Goal: Navigation & Orientation: Find specific page/section

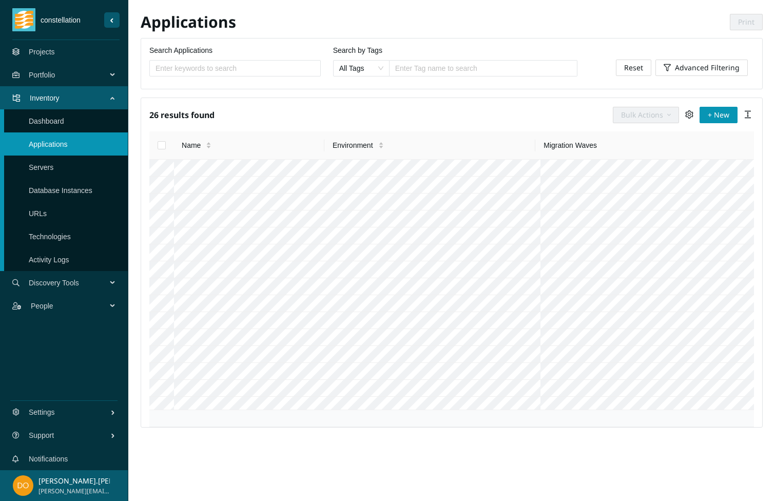
click at [44, 52] on link "Projects" at bounding box center [42, 52] width 26 height 8
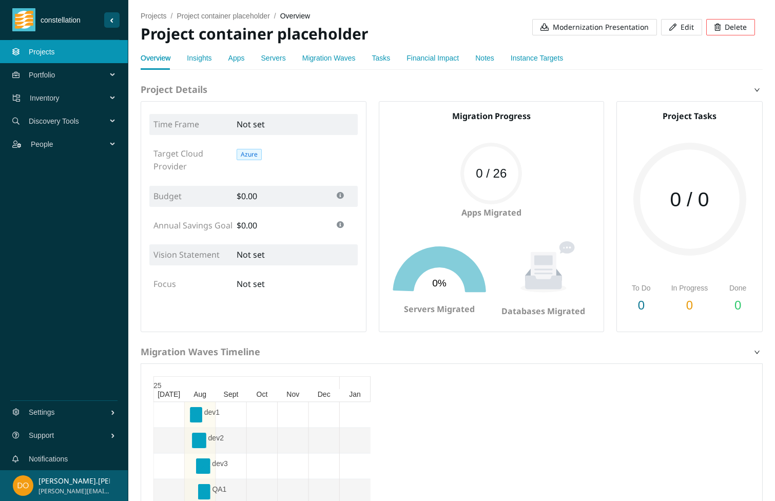
click at [231, 58] on link "Apps" at bounding box center [236, 58] width 16 height 8
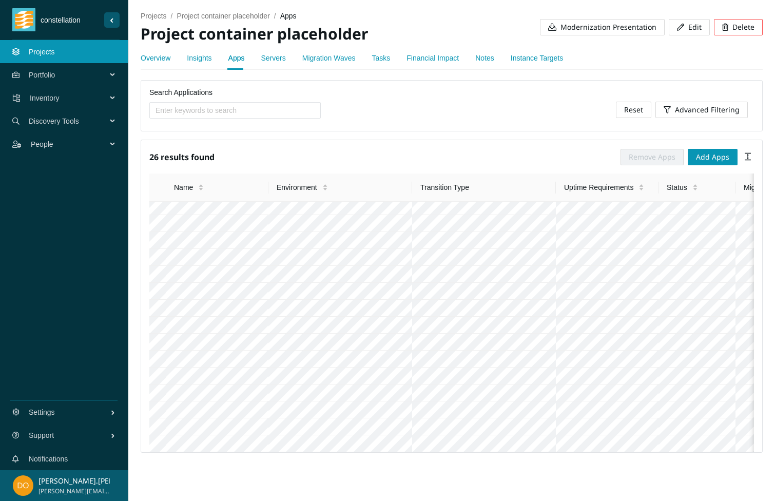
click at [316, 59] on link "Migration Waves" at bounding box center [328, 58] width 53 height 8
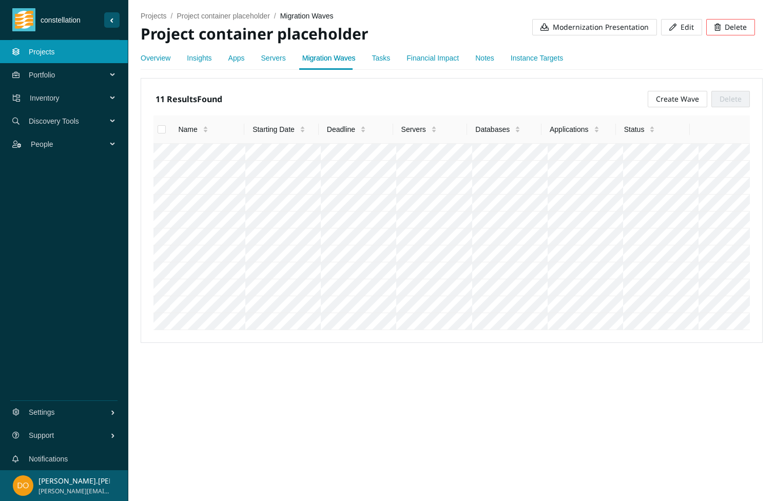
scroll to position [36, 0]
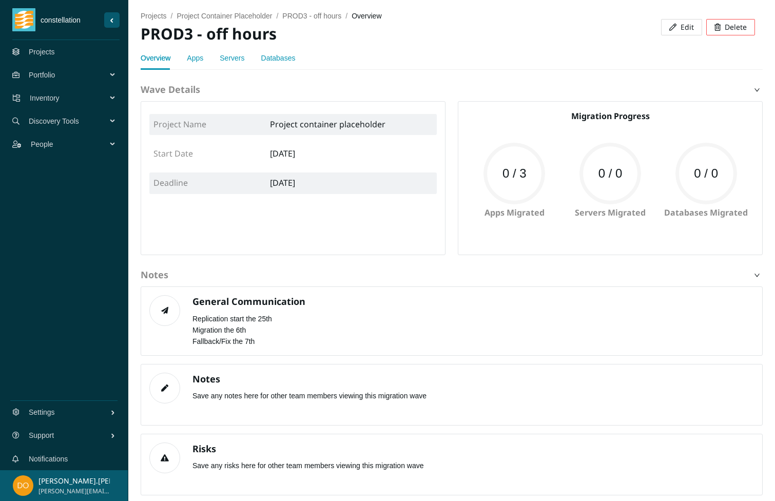
click at [192, 55] on link "Apps" at bounding box center [195, 58] width 16 height 8
click at [194, 55] on link "Apps" at bounding box center [195, 58] width 16 height 8
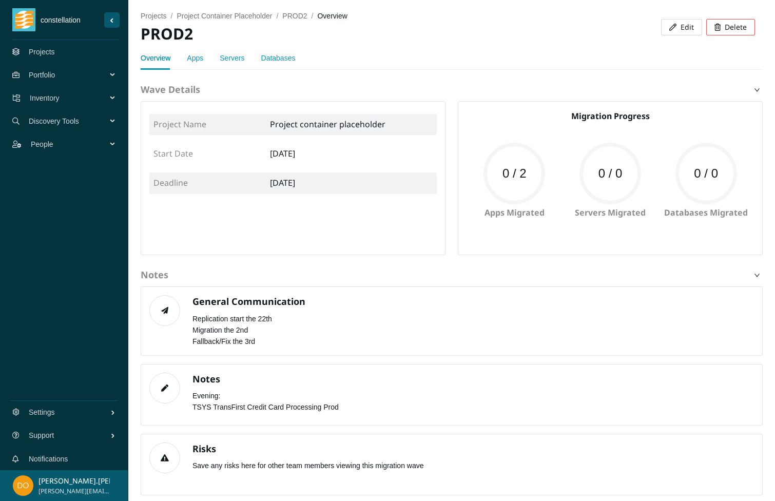
click at [195, 60] on link "Apps" at bounding box center [195, 58] width 16 height 8
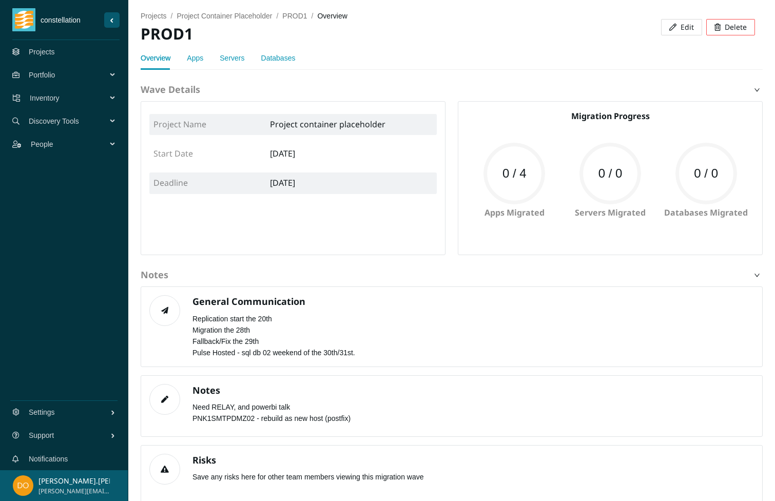
click at [192, 56] on link "Apps" at bounding box center [195, 58] width 16 height 8
